Goal: Communication & Community: Answer question/provide support

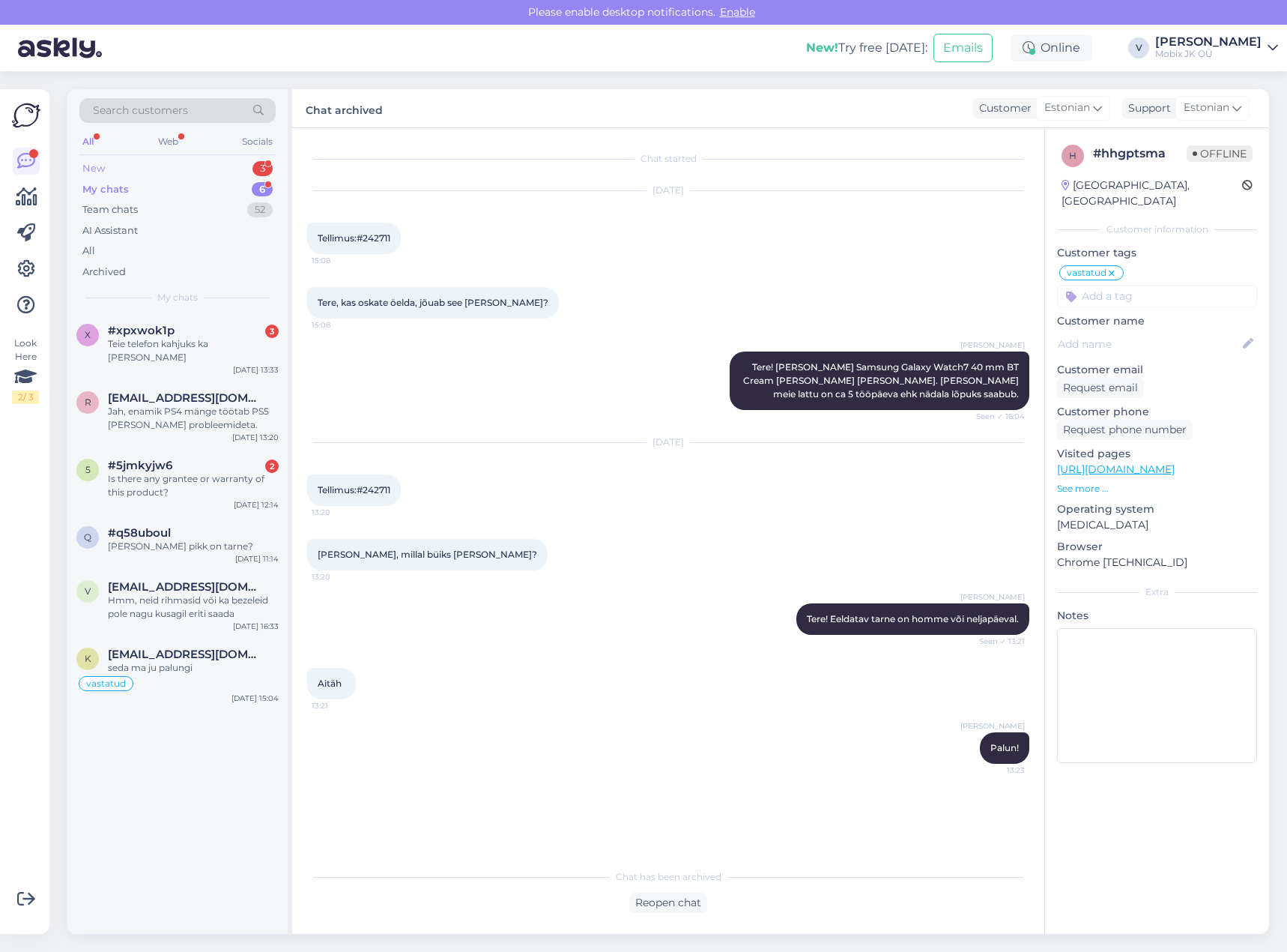
click at [250, 164] on div "New 3" at bounding box center [177, 168] width 196 height 21
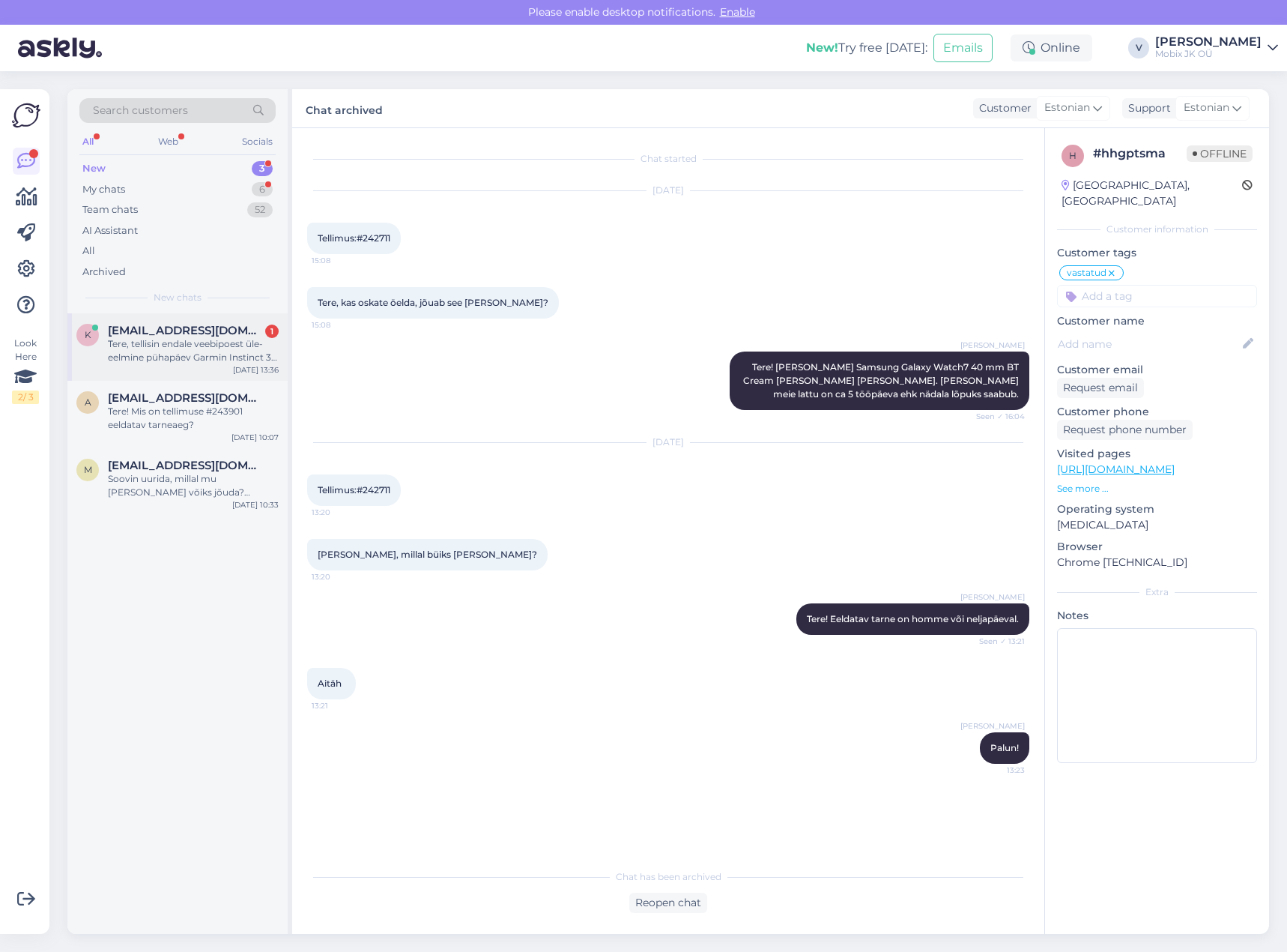
drag, startPoint x: 225, startPoint y: 332, endPoint x: 235, endPoint y: 331, distance: 10.0
click at [225, 333] on div "[EMAIL_ADDRESS][DOMAIN_NAME] 1" at bounding box center [194, 330] width 171 height 13
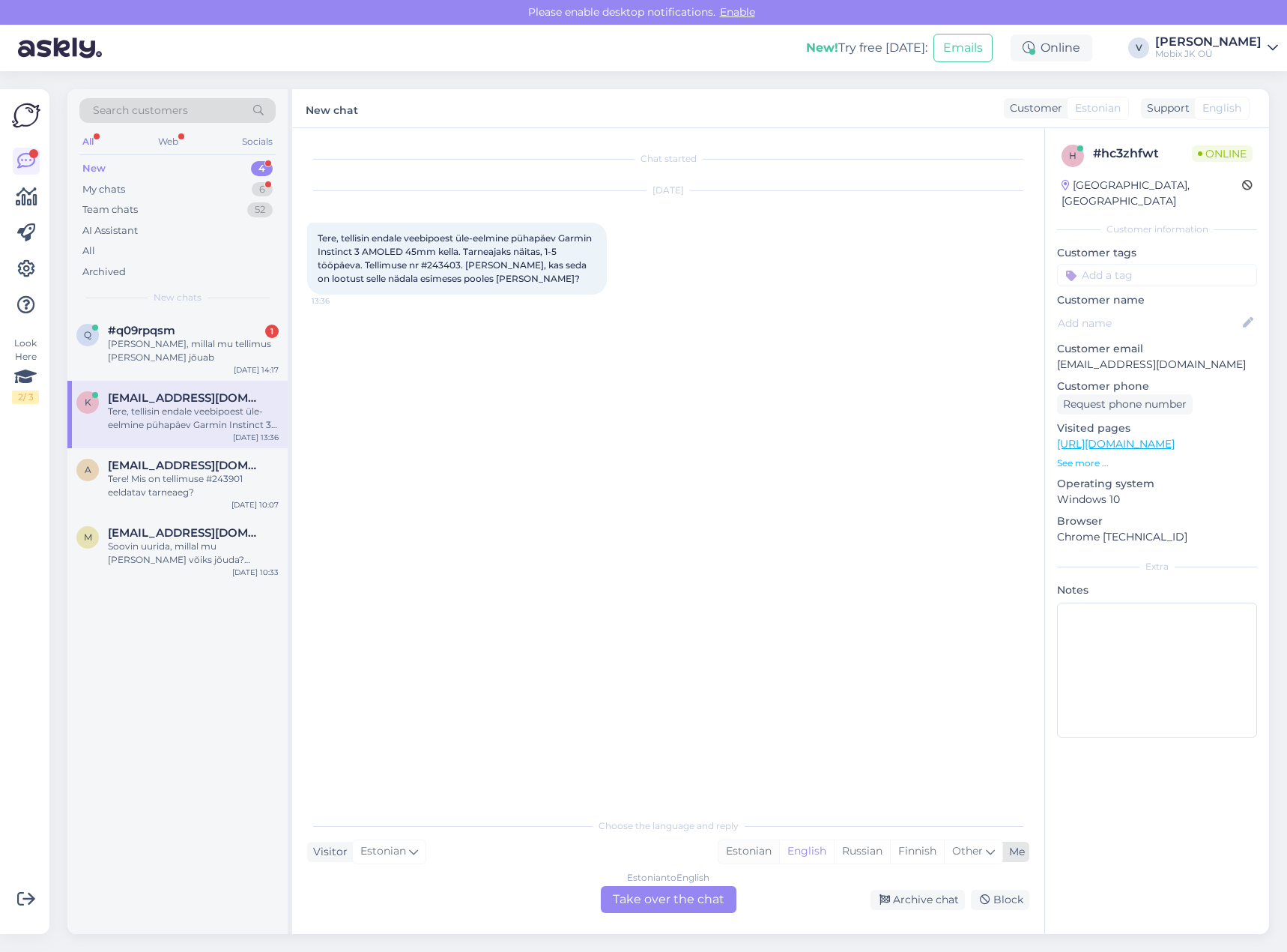
click at [729, 848] on div "Estonian" at bounding box center [748, 851] width 60 height 22
click at [684, 892] on div "Estonian to Estonian Take over the chat" at bounding box center [669, 899] width 136 height 27
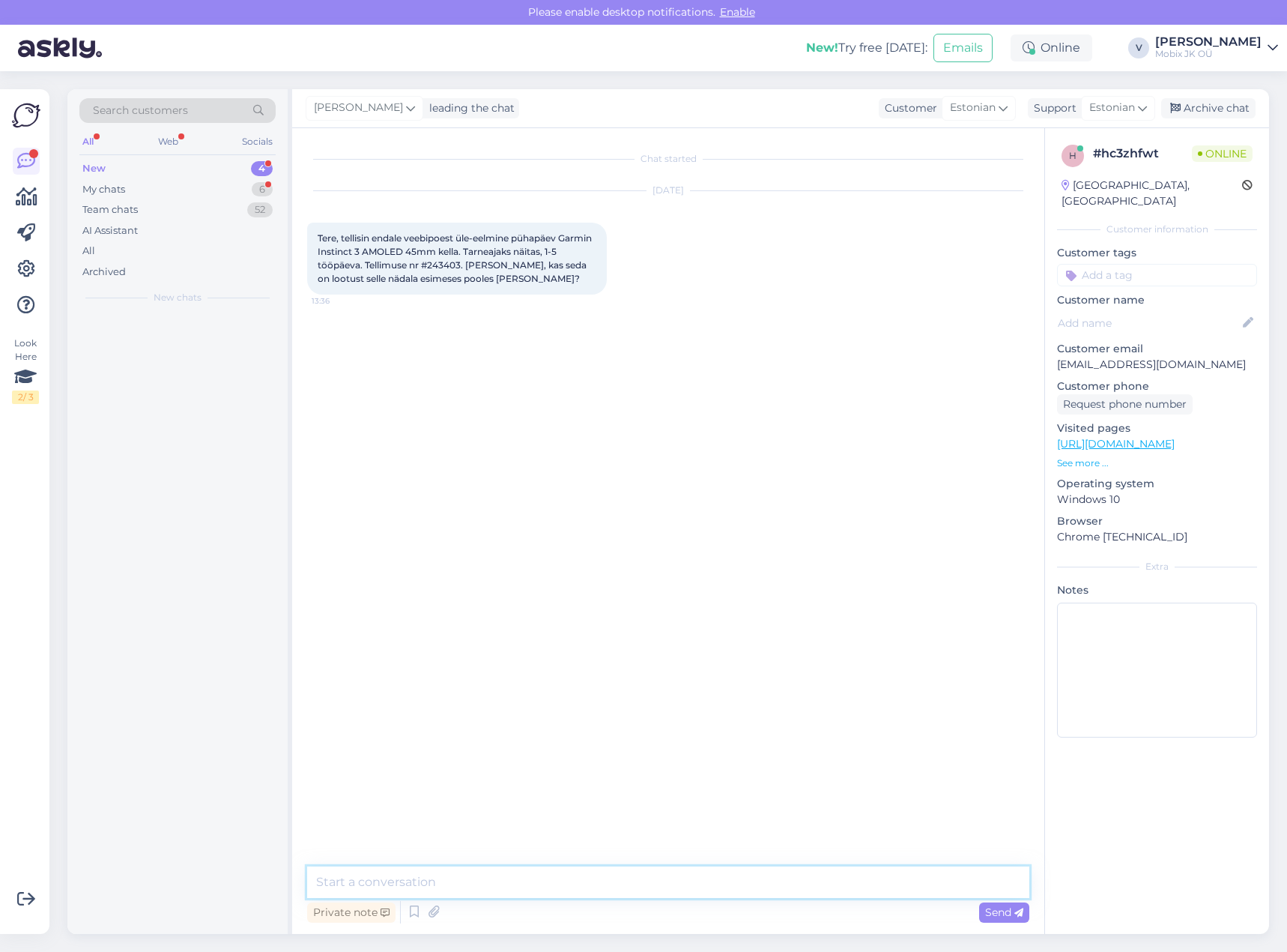
click at [684, 891] on textarea at bounding box center [668, 882] width 722 height 32
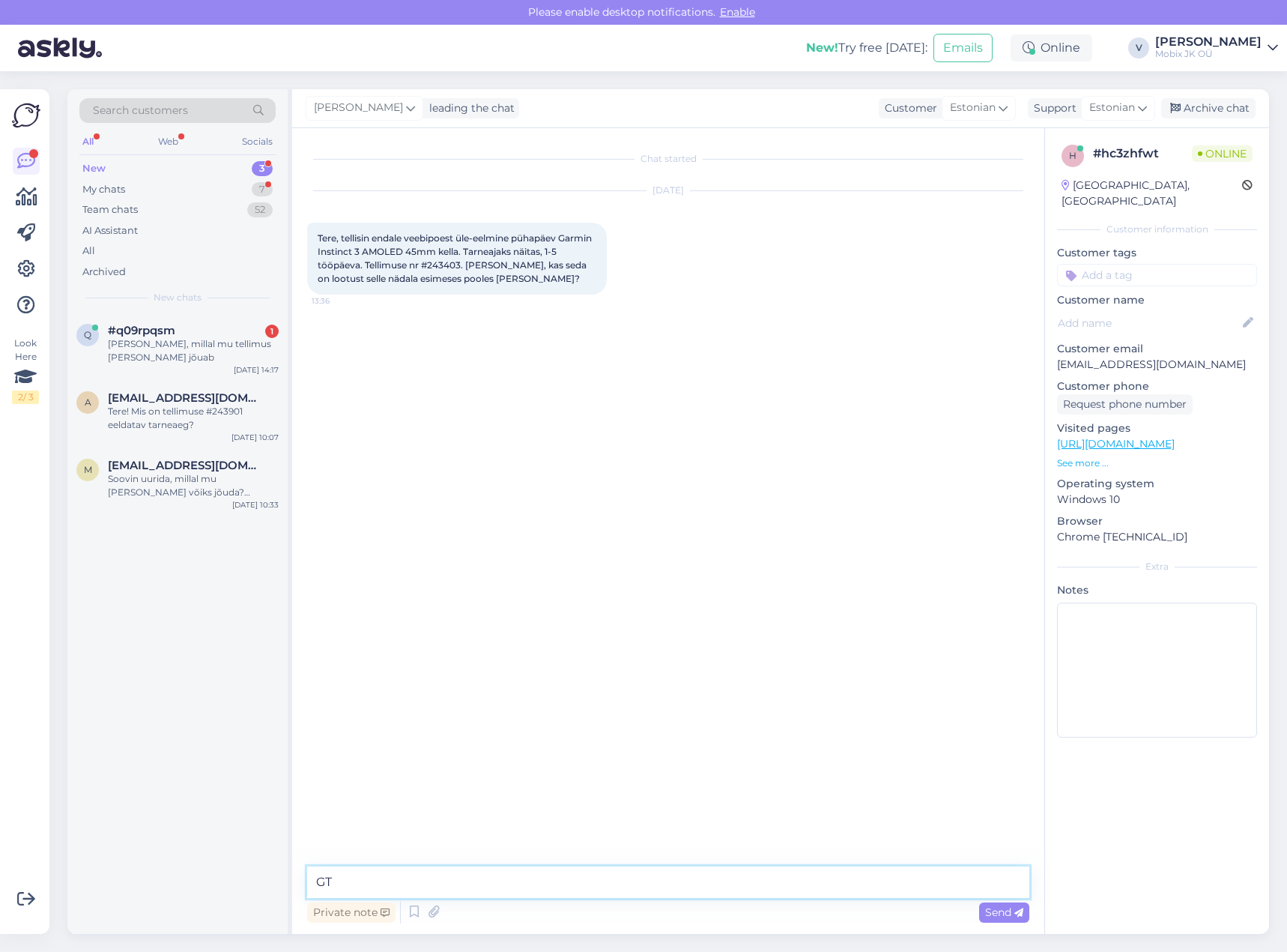
type textarea "G"
click at [629, 882] on textarea "Tere! Täname kirja eest." at bounding box center [668, 882] width 722 height 32
paste textarea "Garmin Instinct 3 45mm Black with black watch strap Amoled"
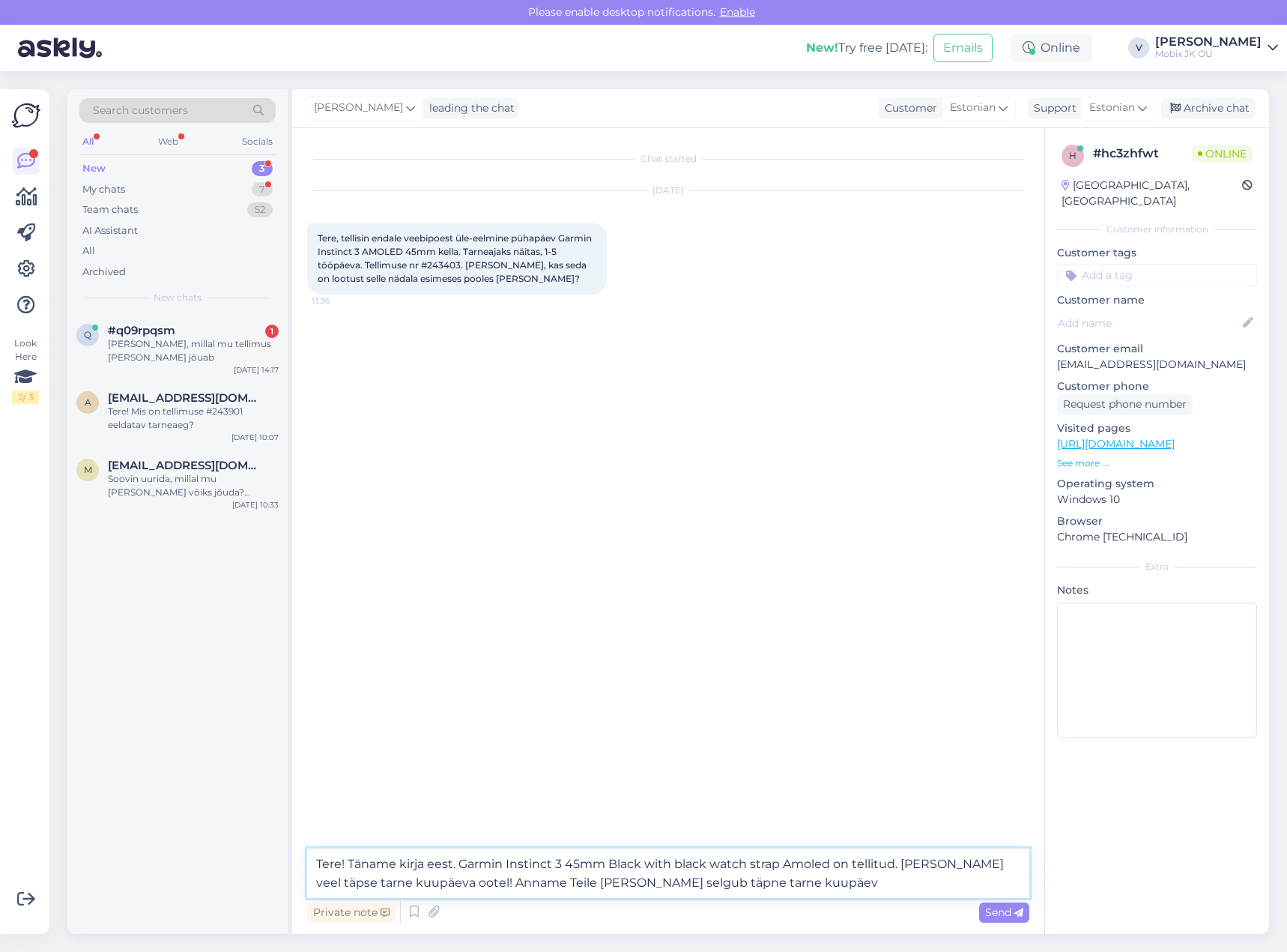
type textarea "Tere! Täname kirja eest. Garmin Instinct 3 45mm Black with black watch strap Am…"
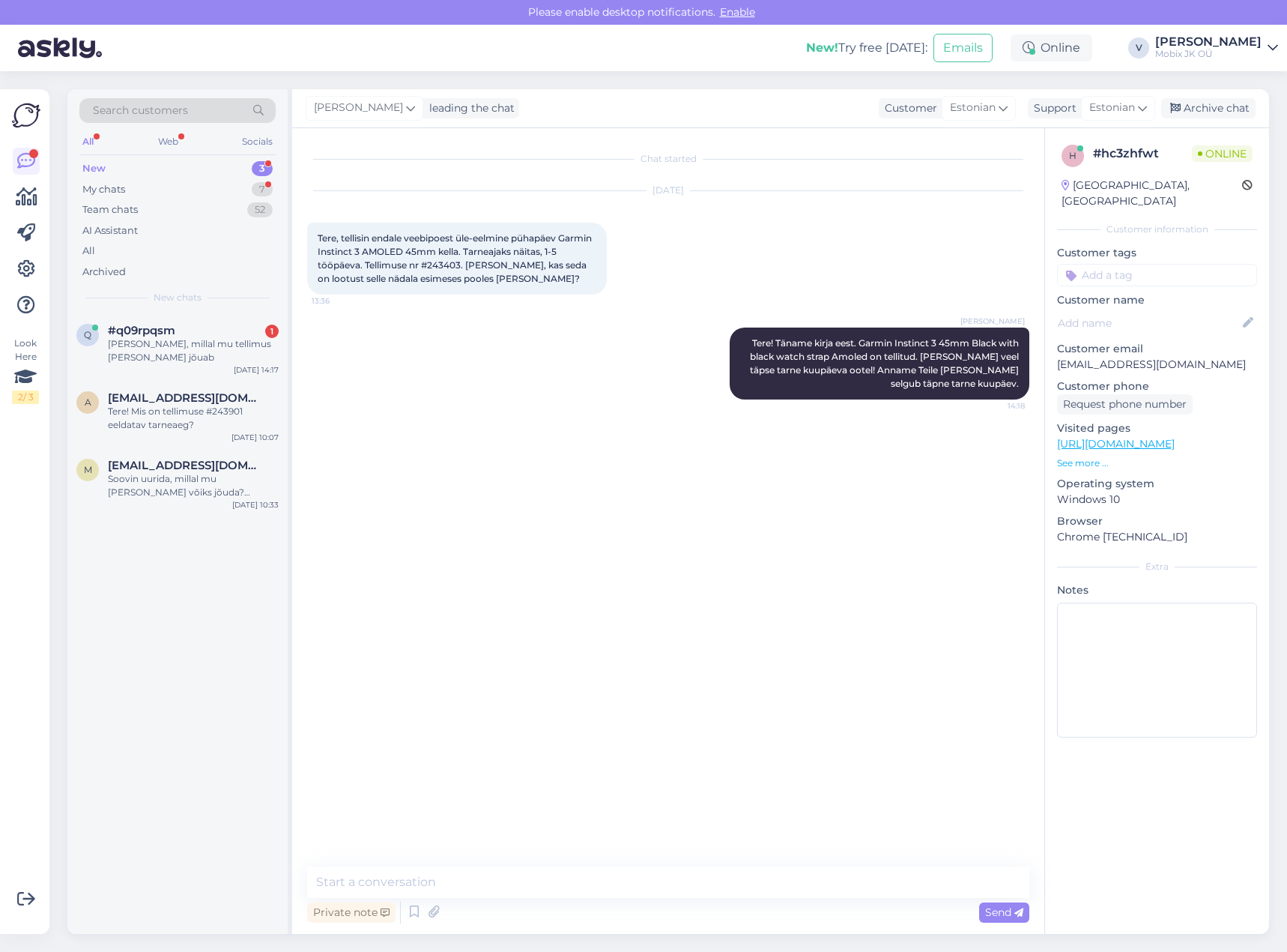
drag, startPoint x: 1125, startPoint y: 261, endPoint x: 1133, endPoint y: 279, distance: 19.7
click at [1125, 263] on input at bounding box center [1157, 275] width 200 height 22
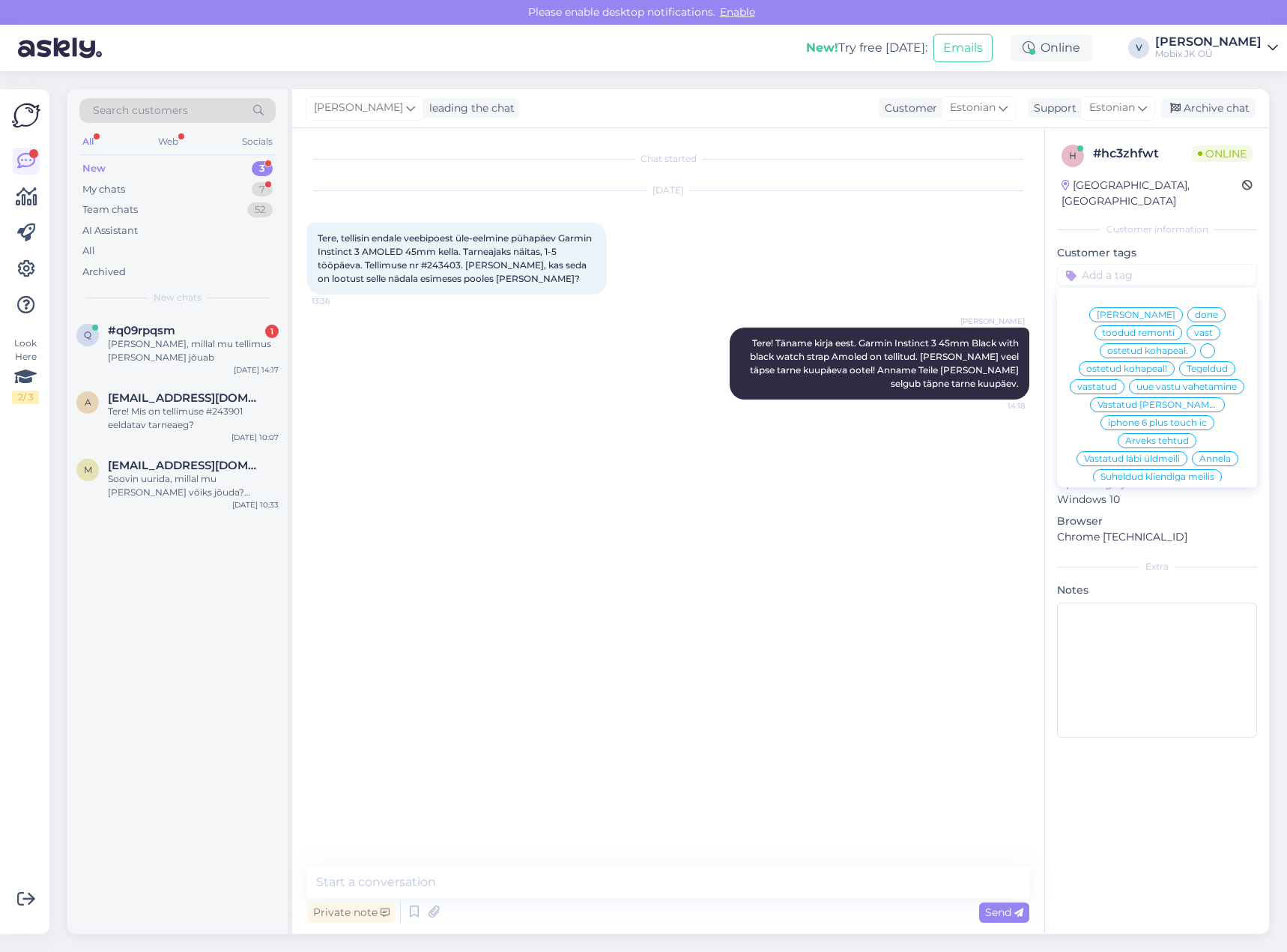
click at [1125, 379] on div "vastatud" at bounding box center [1097, 386] width 55 height 15
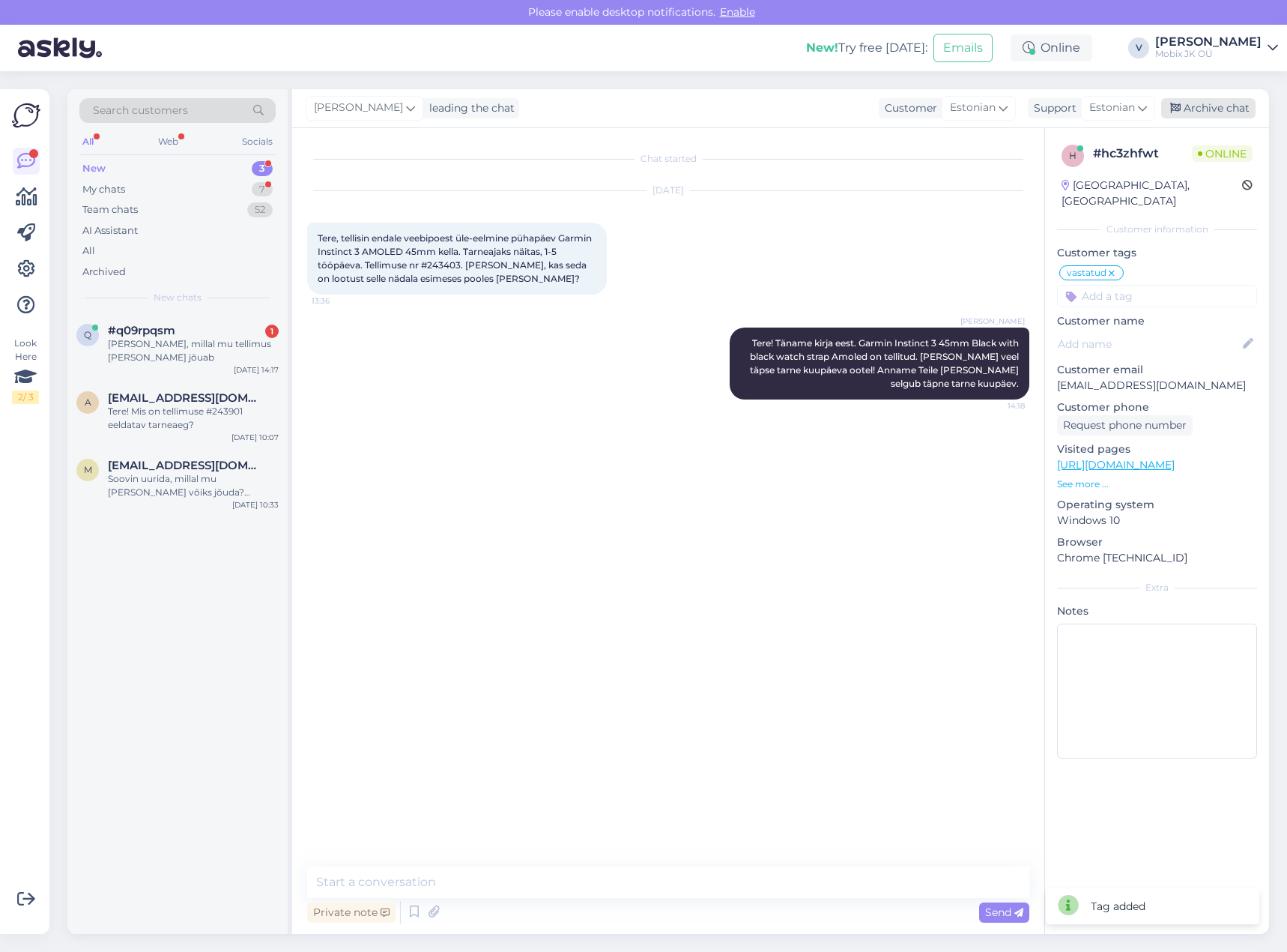
click at [1219, 110] on div "Archive chat" at bounding box center [1208, 108] width 94 height 20
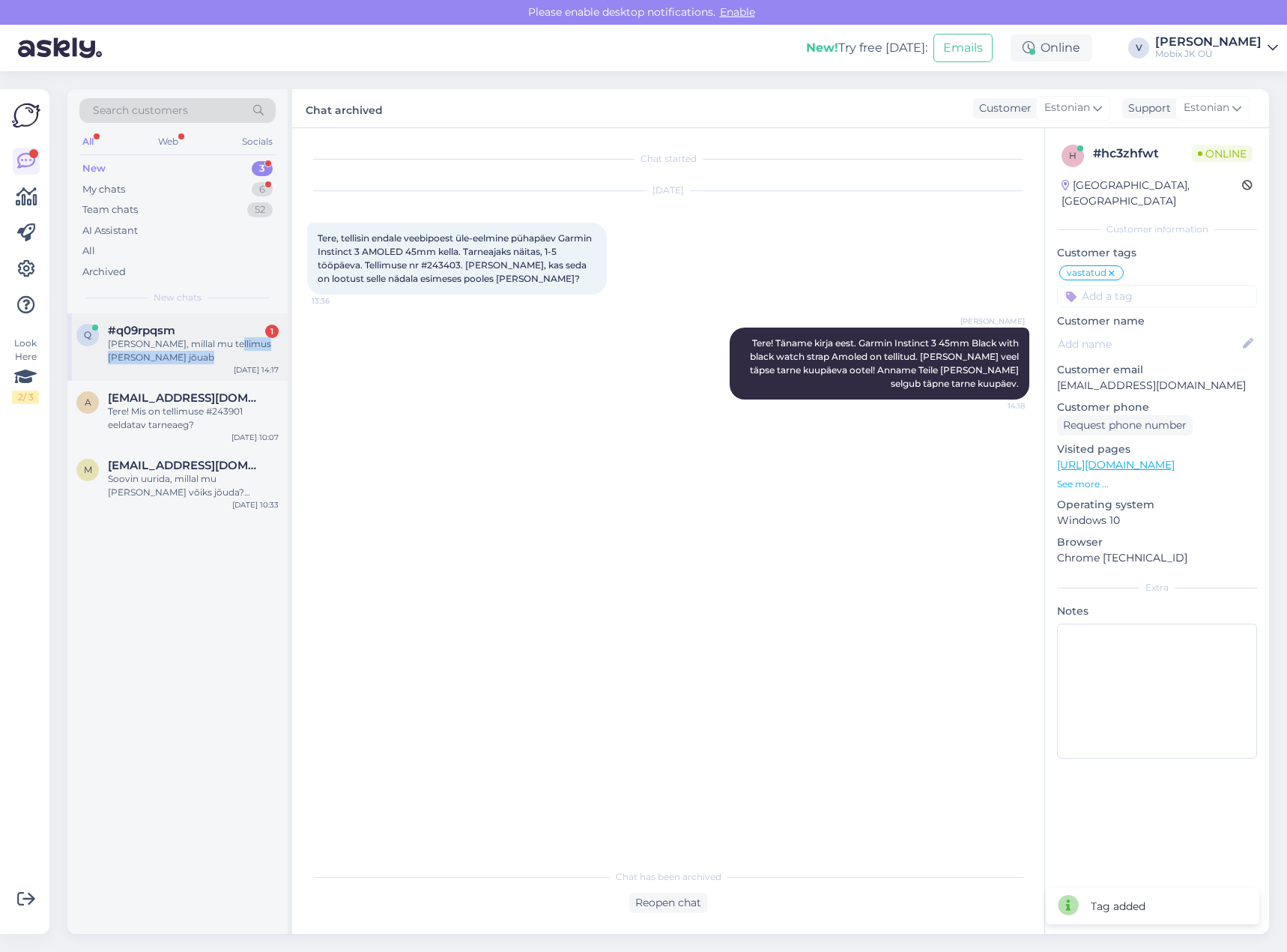
click at [228, 355] on div "q #q09rpqsm 1 Tere, millal mu tellimus [PERSON_NAME] jõuab [DATE] 14:17" at bounding box center [177, 347] width 221 height 67
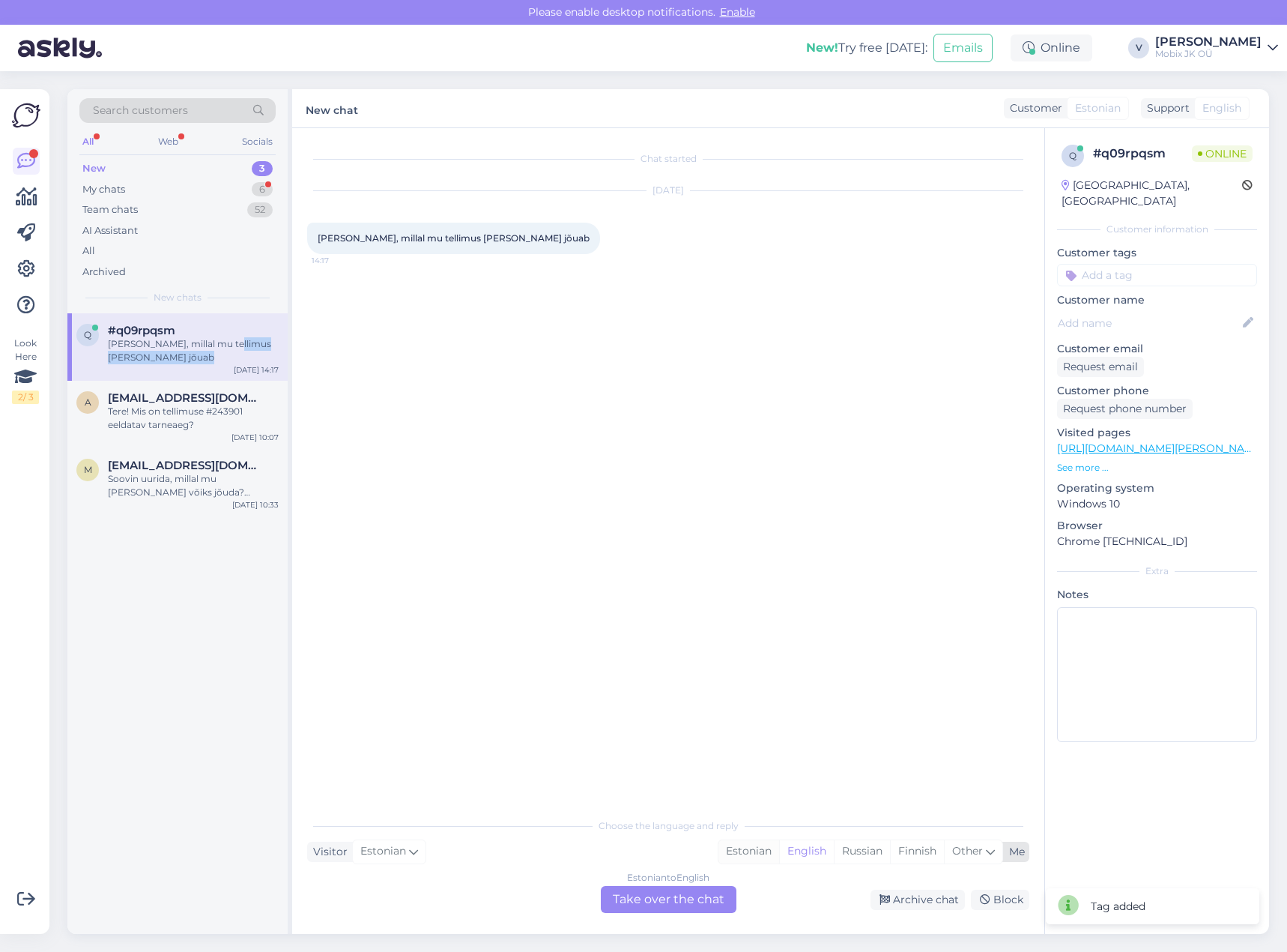
click at [736, 851] on div "Estonian" at bounding box center [748, 851] width 60 height 22
click at [700, 899] on div "Estonian to Estonian Take over the chat" at bounding box center [669, 899] width 136 height 27
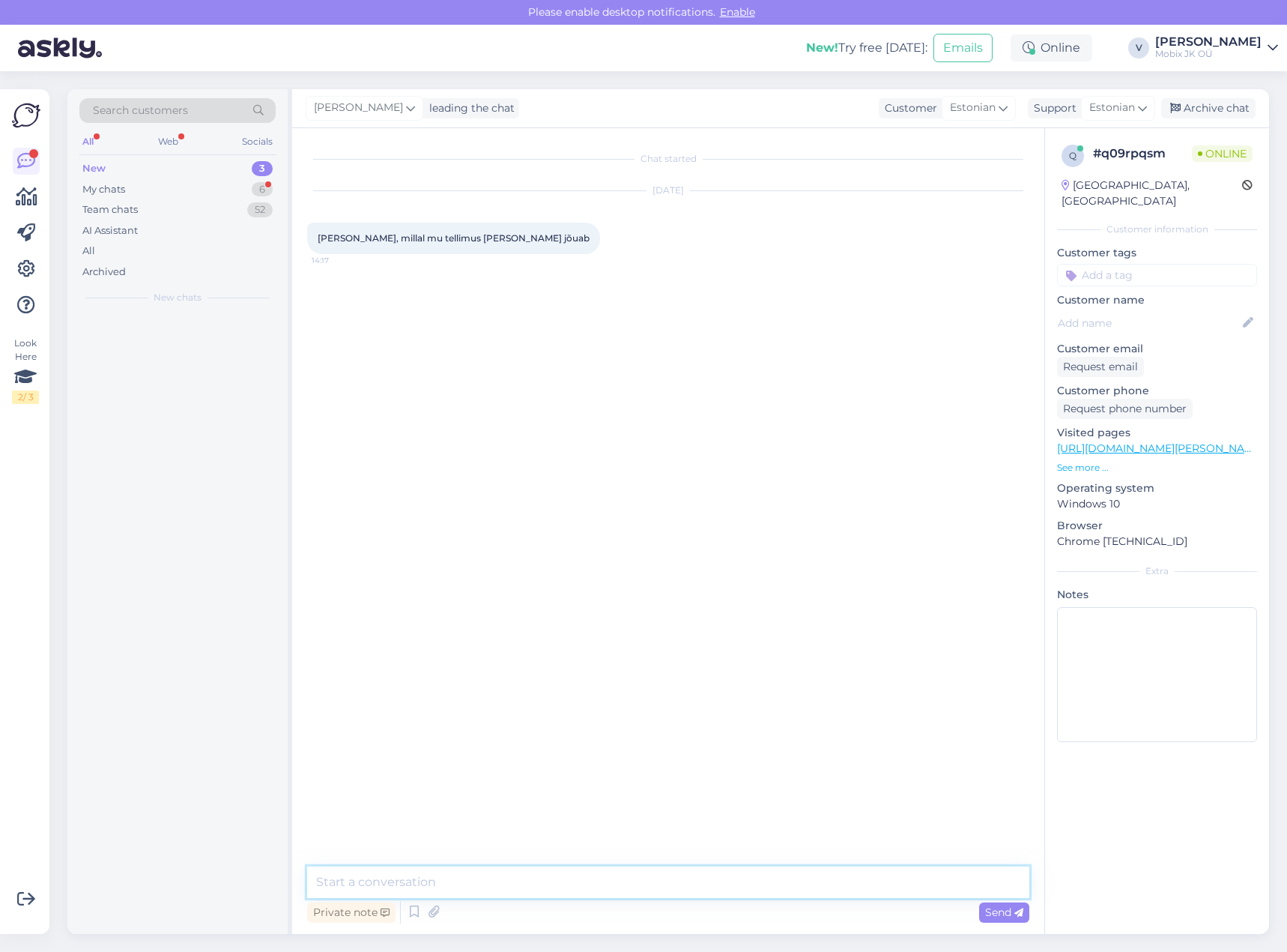
click at [703, 892] on textarea at bounding box center [668, 882] width 722 height 32
type textarea "Tere! Kuidas on teie tellimuse number?"
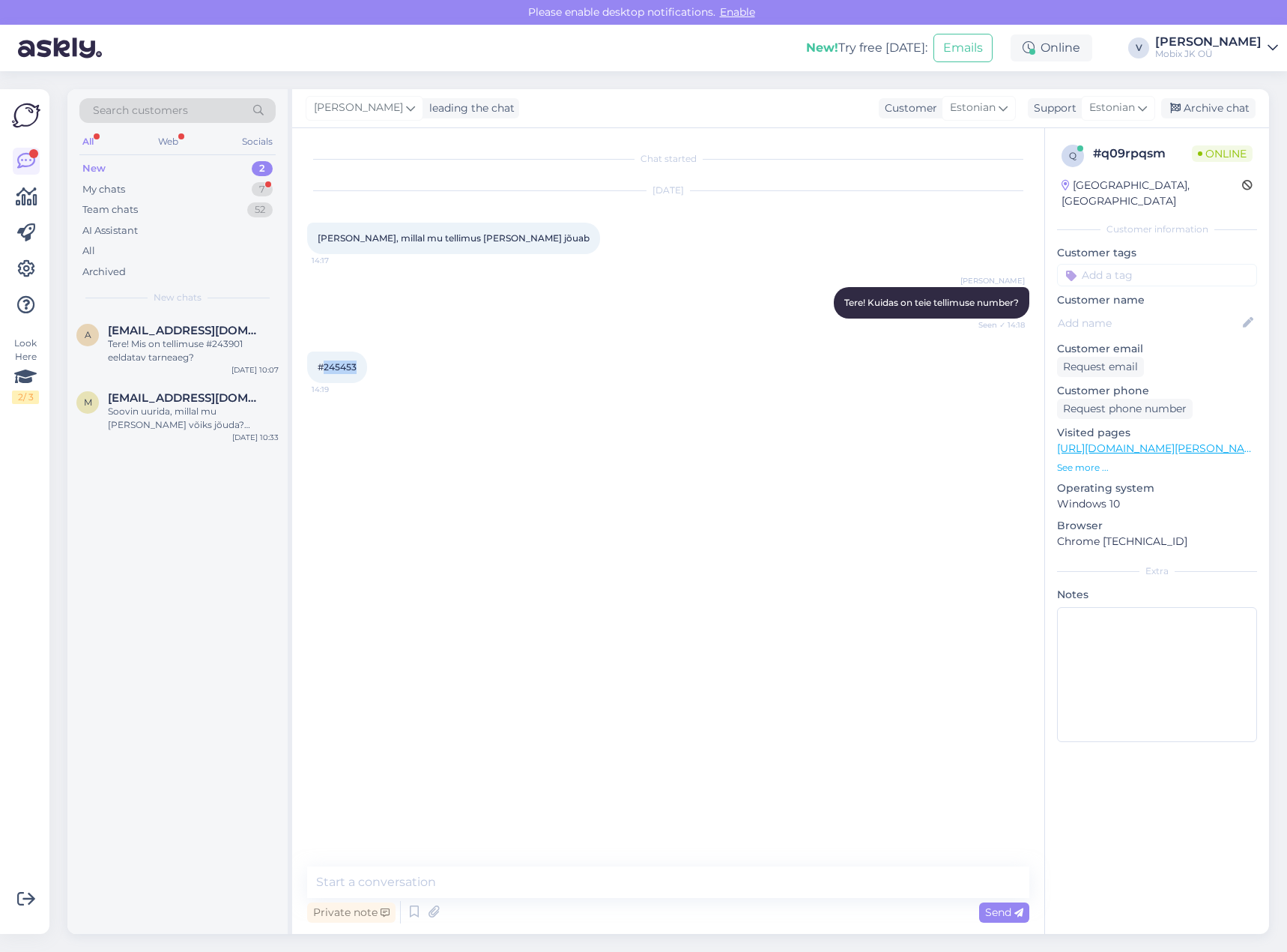
drag, startPoint x: 325, startPoint y: 365, endPoint x: 383, endPoint y: 367, distance: 58.0
click at [382, 367] on div "#245453 14:19" at bounding box center [668, 367] width 722 height 64
copy span "245453"
click at [660, 867] on textarea at bounding box center [668, 882] width 722 height 32
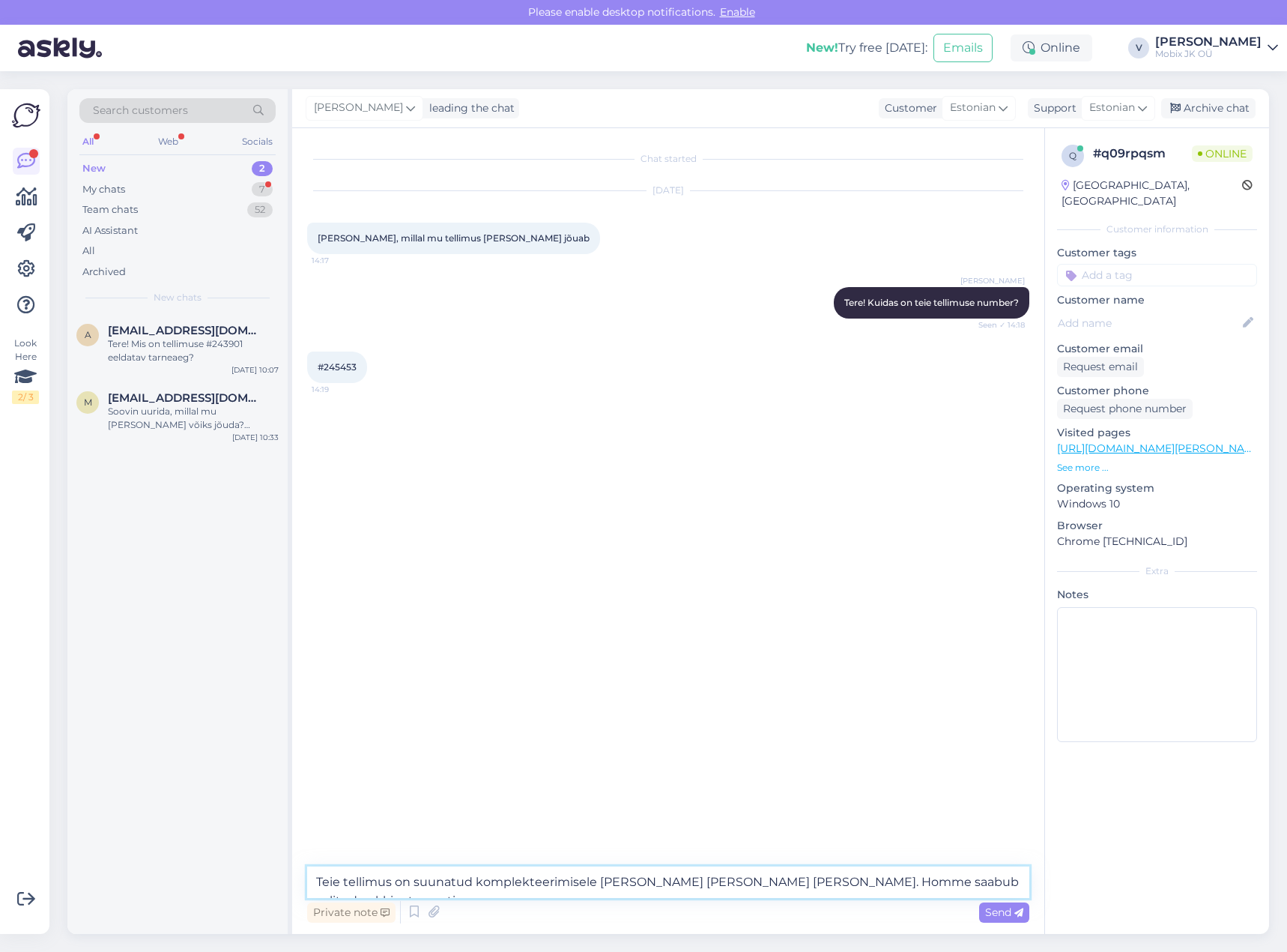
type textarea "Teie tellimus on suunatud komplekteerimisele [PERSON_NAME] [PERSON_NAME] [PERSO…"
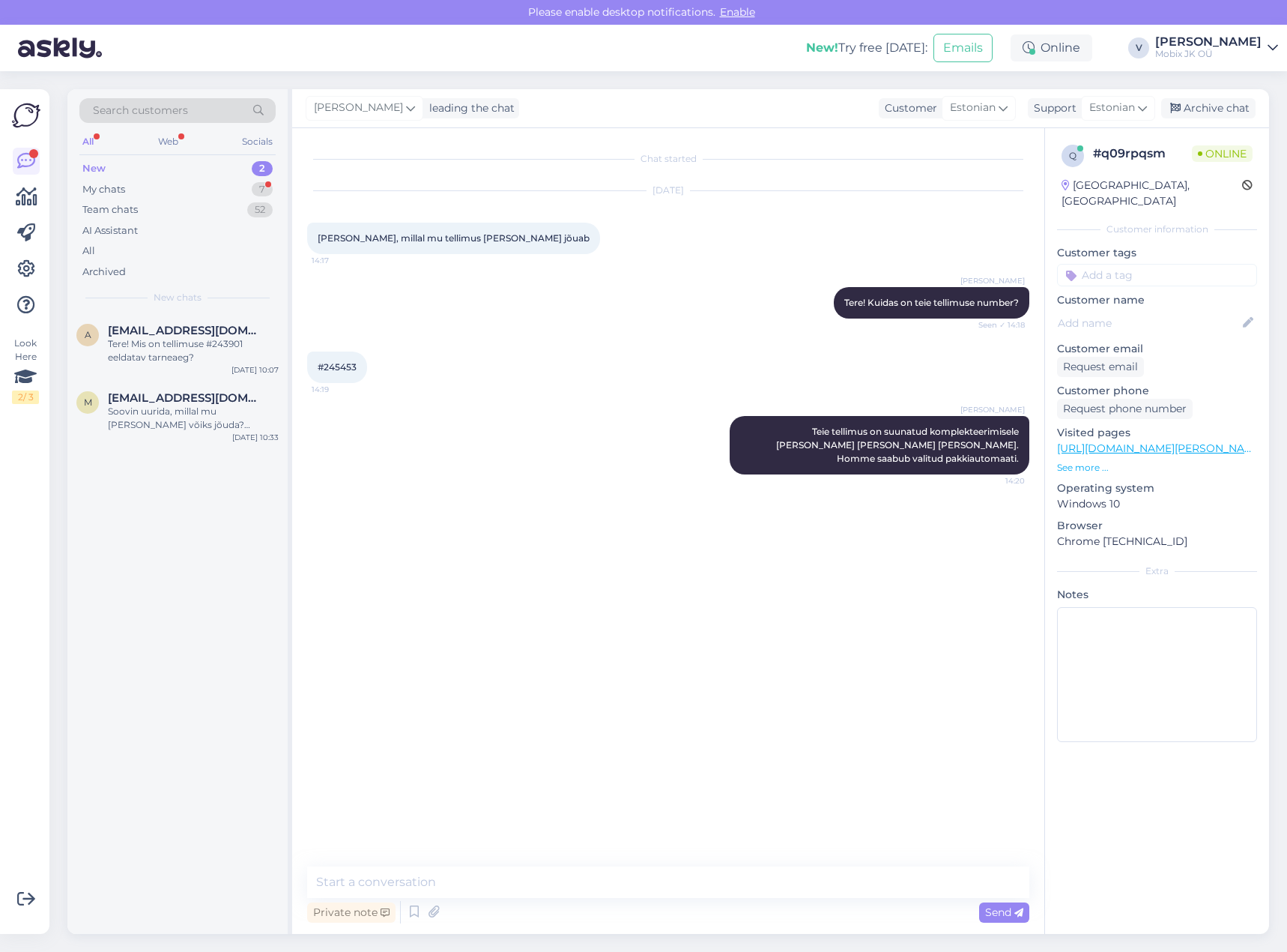
click at [1187, 263] on input at bounding box center [1157, 275] width 200 height 22
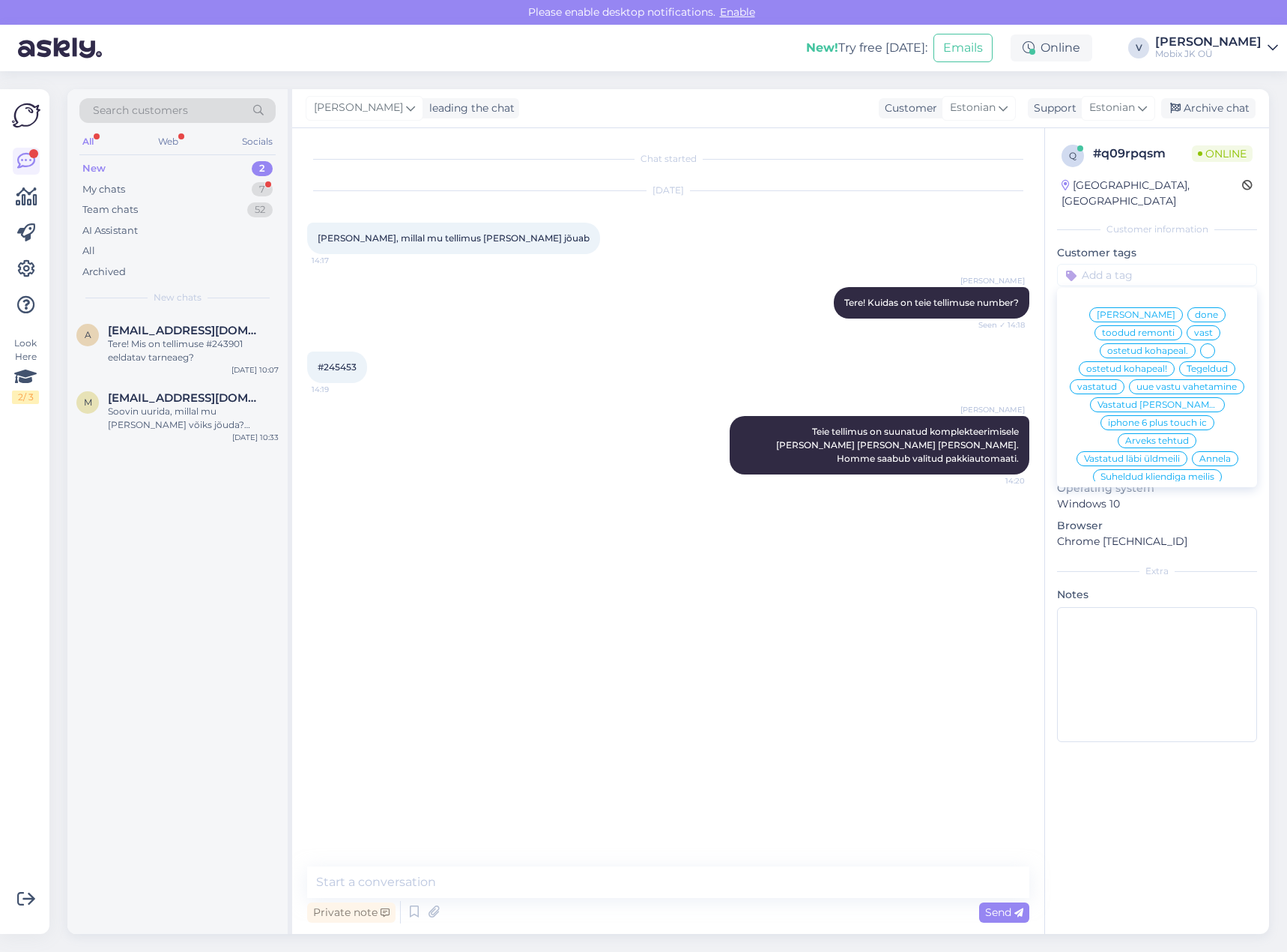
click at [1118, 382] on span "vastatud" at bounding box center [1097, 387] width 40 height 9
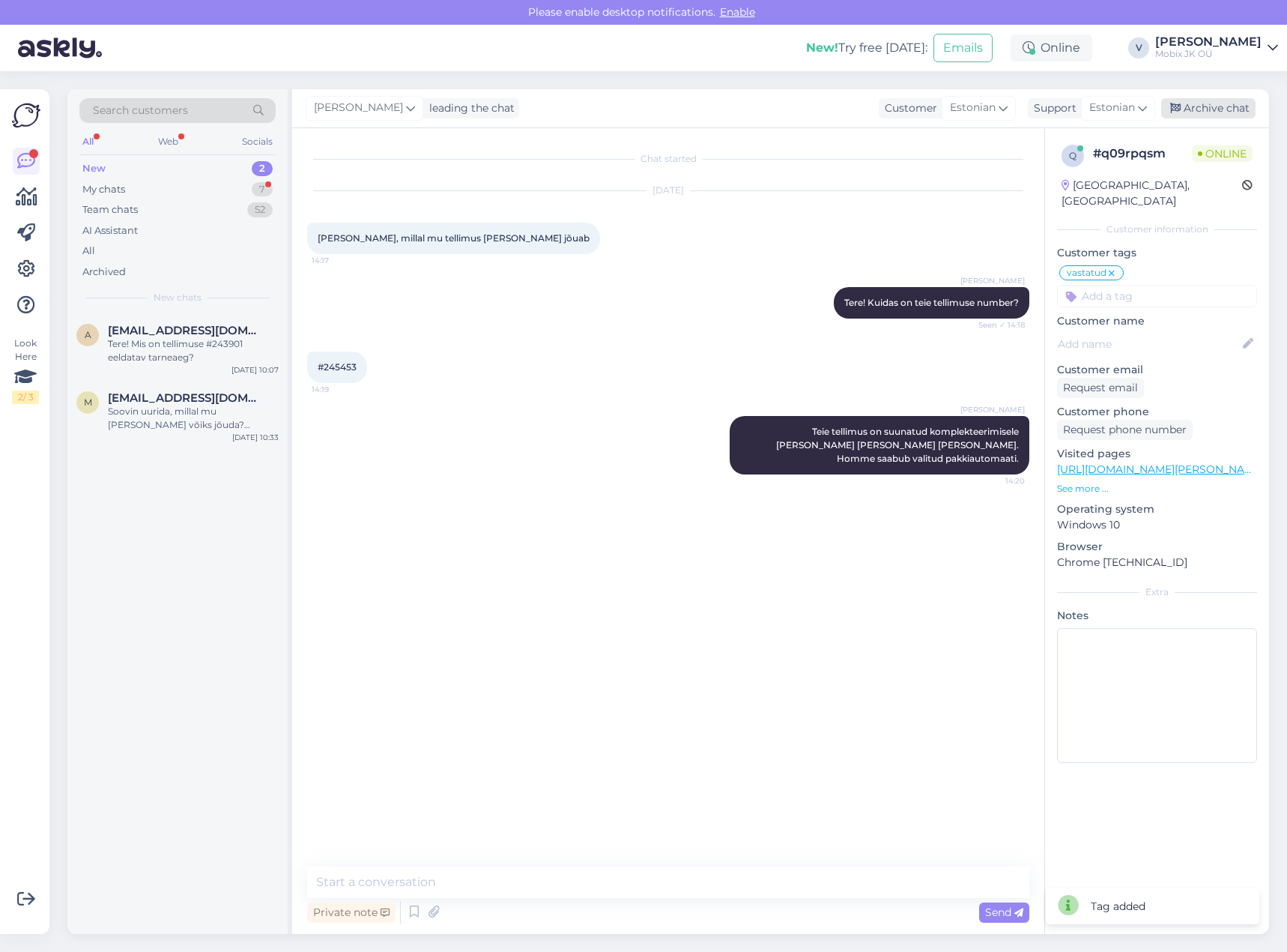
click at [1231, 109] on div "Archive chat" at bounding box center [1208, 108] width 94 height 20
